Goal: Task Accomplishment & Management: Manage account settings

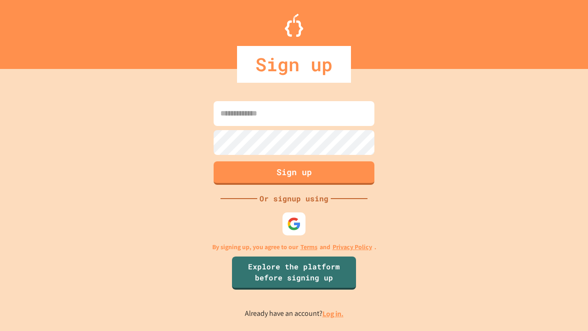
click at [333, 313] on link "Log in." at bounding box center [332, 313] width 21 height 10
